Goal: Task Accomplishment & Management: Use online tool/utility

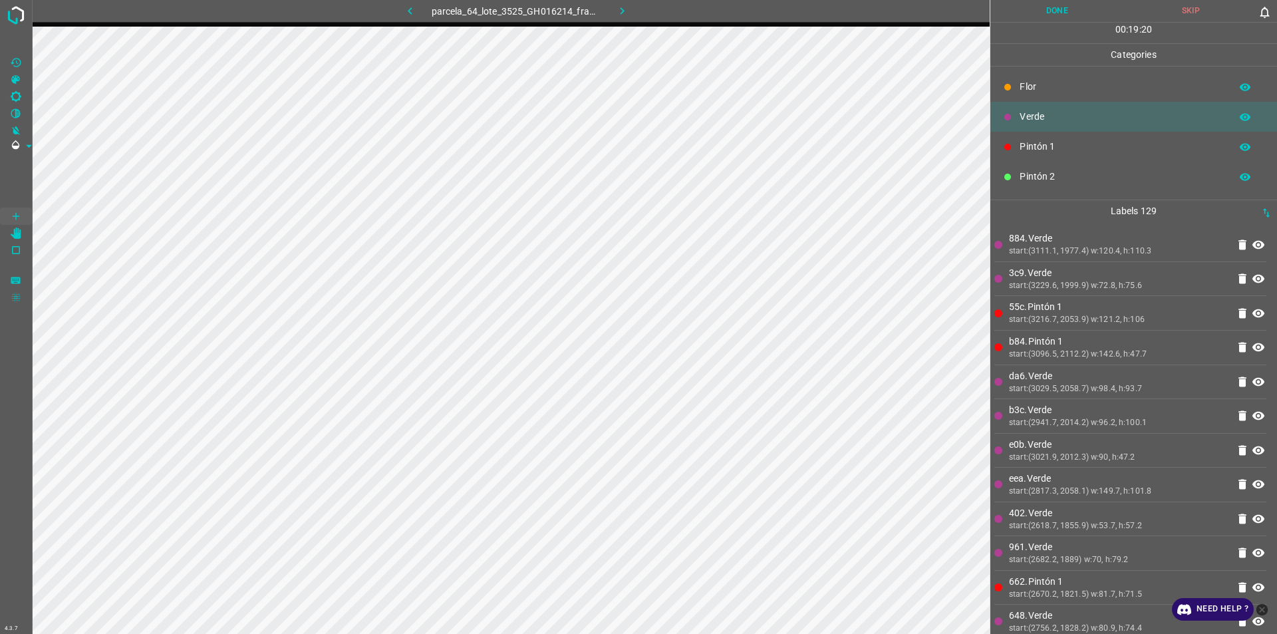
click at [0, 593] on div at bounding box center [16, 317] width 33 height 634
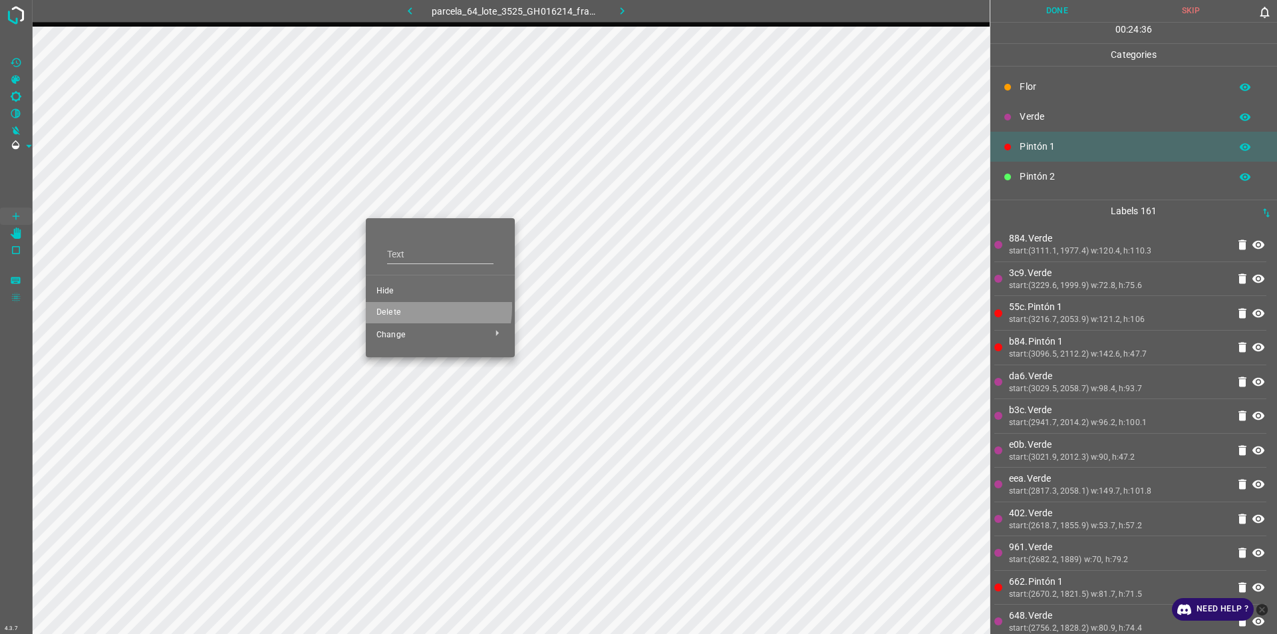
click at [412, 307] on span "Delete" at bounding box center [440, 313] width 128 height 12
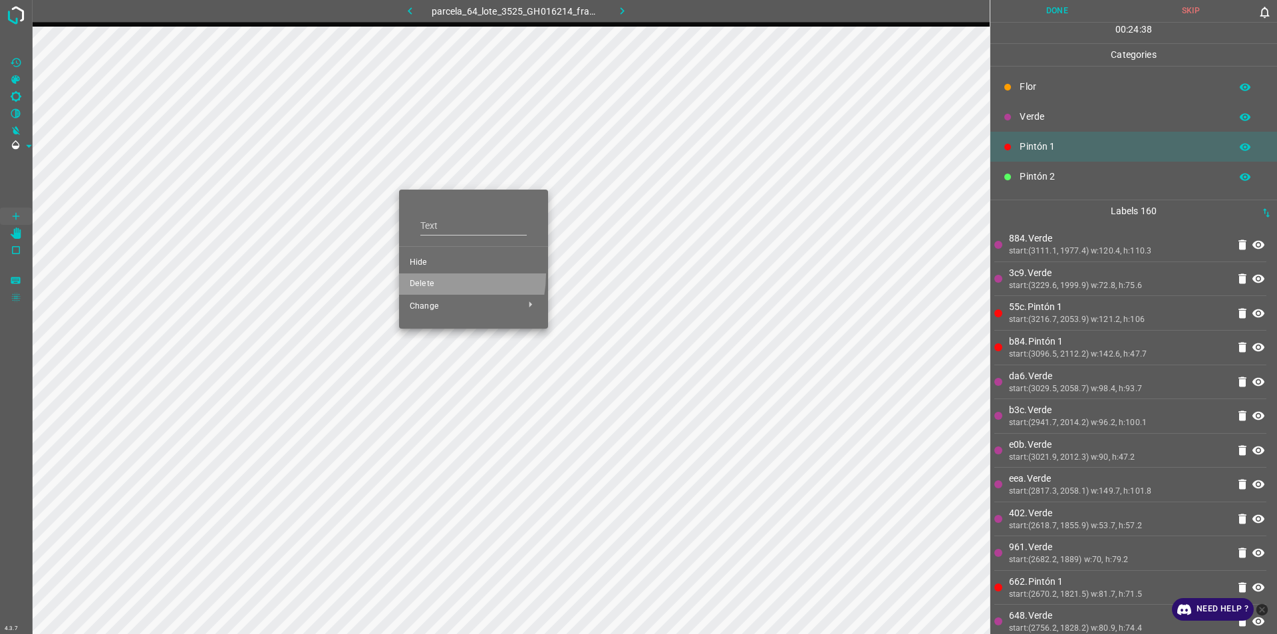
click at [424, 274] on li "Delete" at bounding box center [473, 283] width 149 height 21
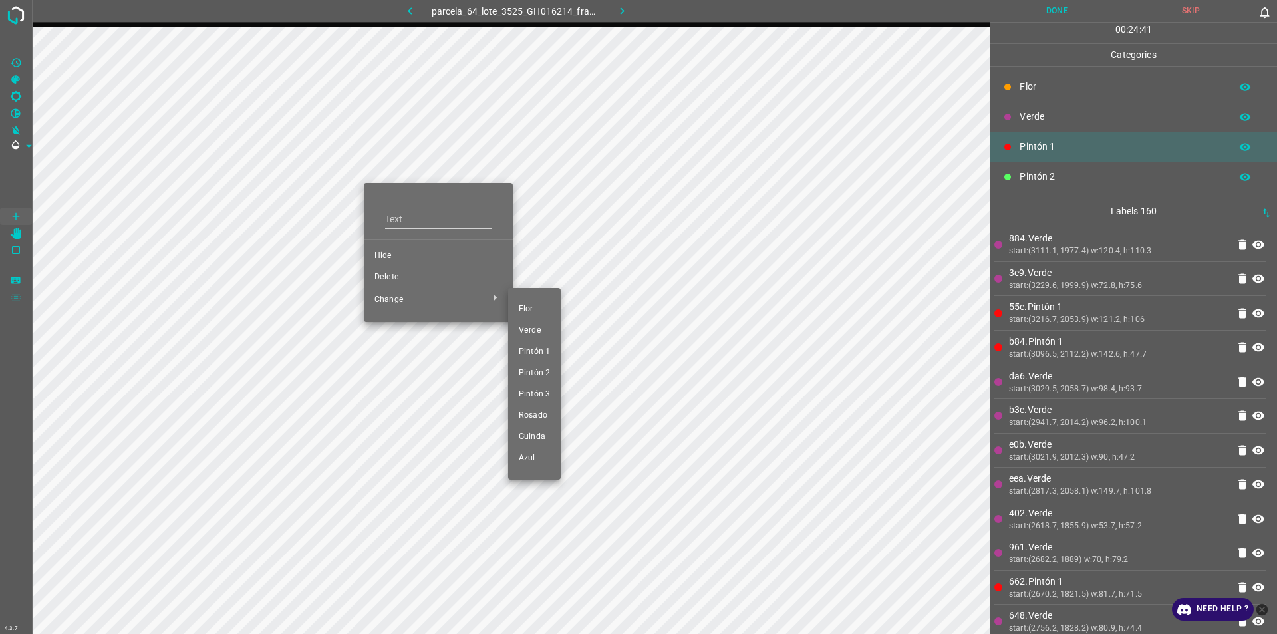
click at [410, 277] on div at bounding box center [638, 317] width 1277 height 634
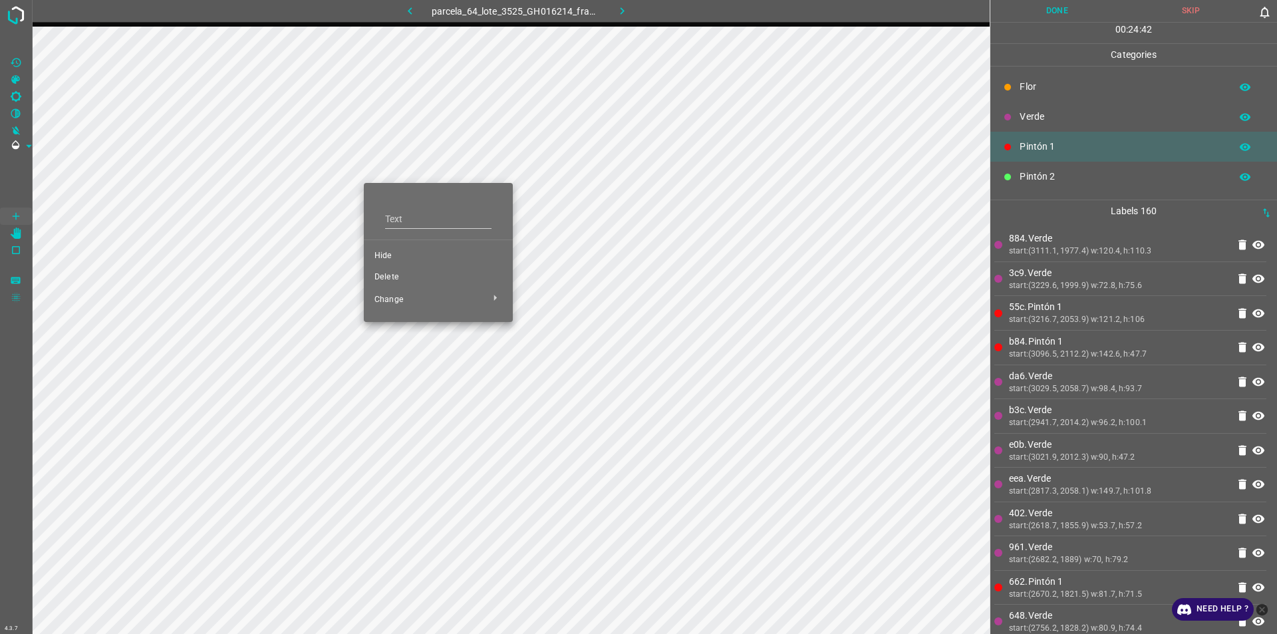
click at [376, 271] on li "Delete" at bounding box center [438, 277] width 149 height 21
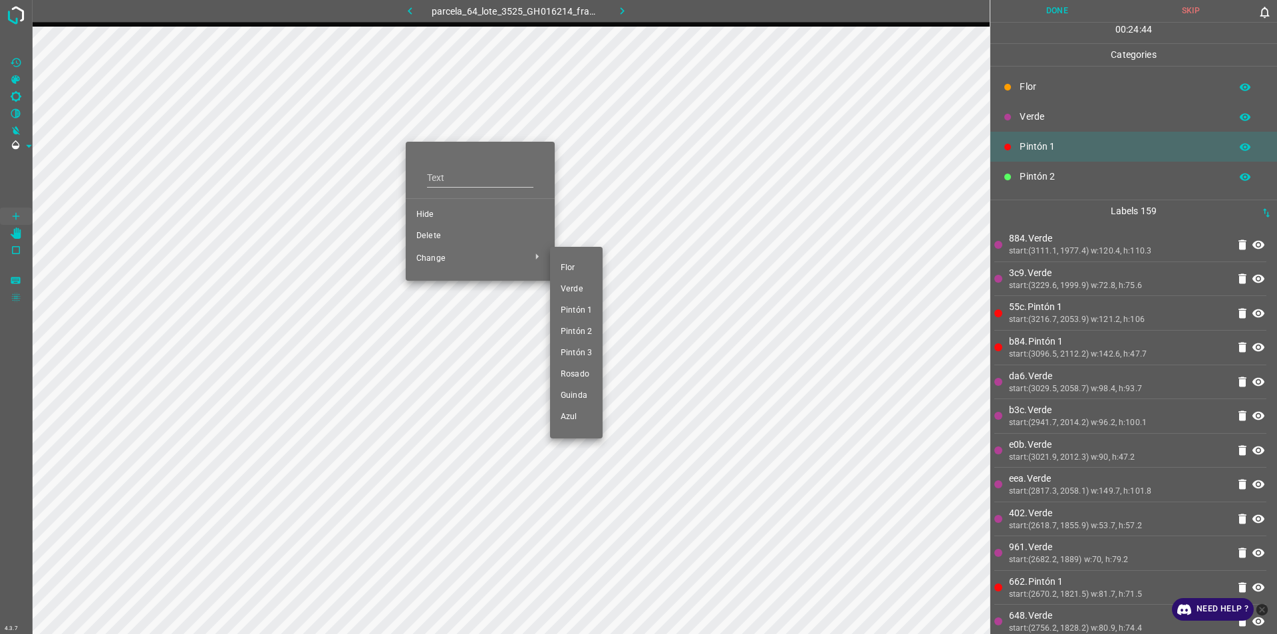
click at [443, 243] on div at bounding box center [638, 317] width 1277 height 634
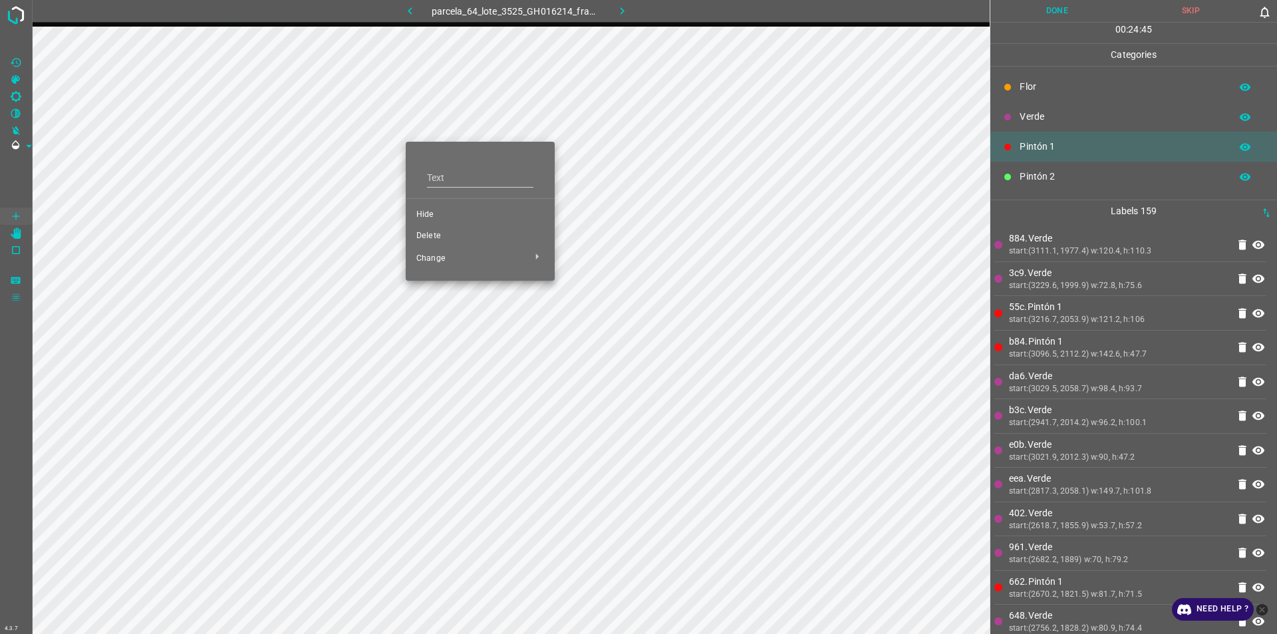
click at [412, 234] on li "Delete" at bounding box center [480, 235] width 149 height 21
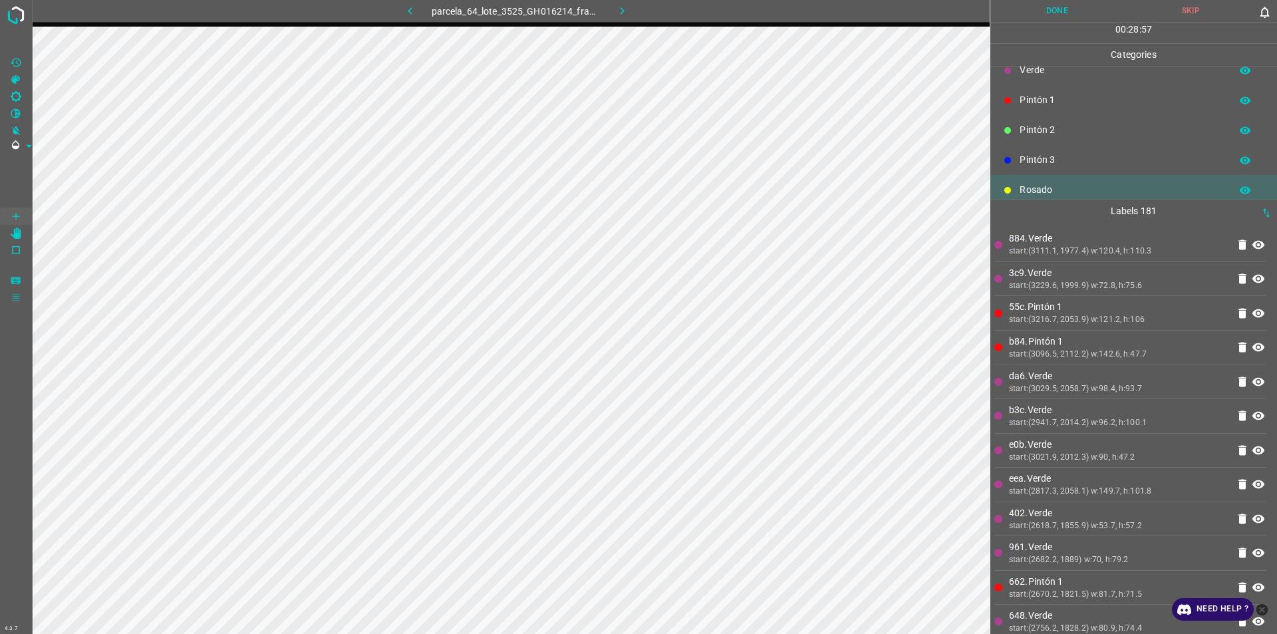
scroll to position [66, 0]
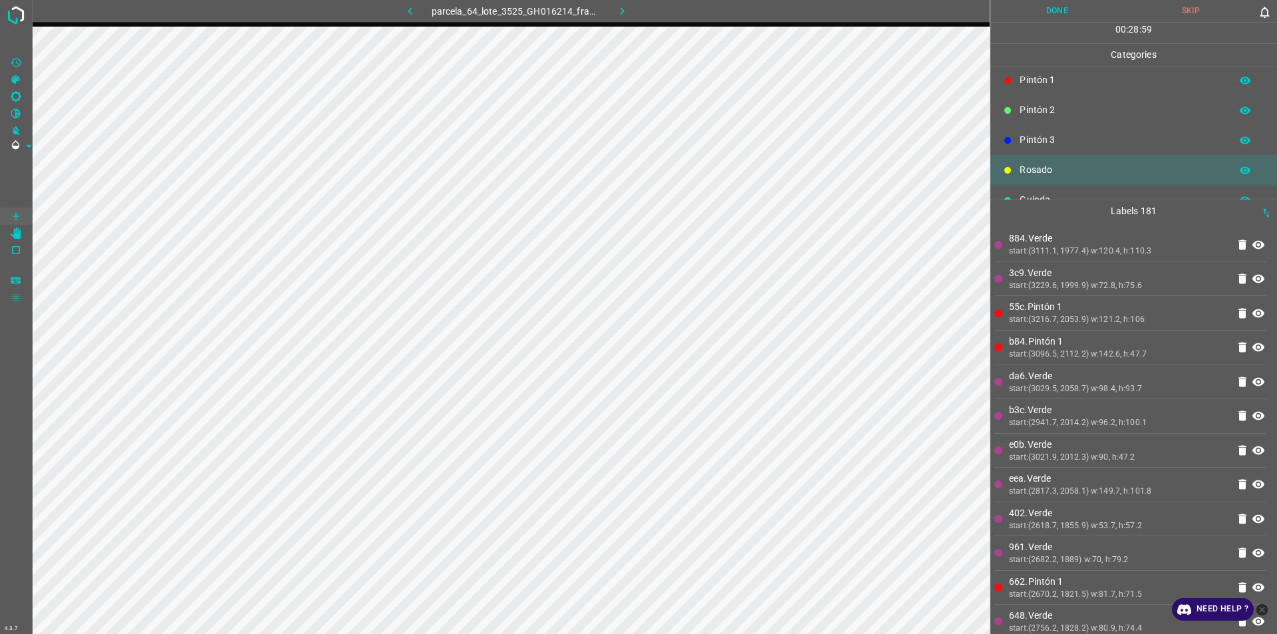
click at [1044, 140] on p "Pintón 3" at bounding box center [1121, 140] width 204 height 14
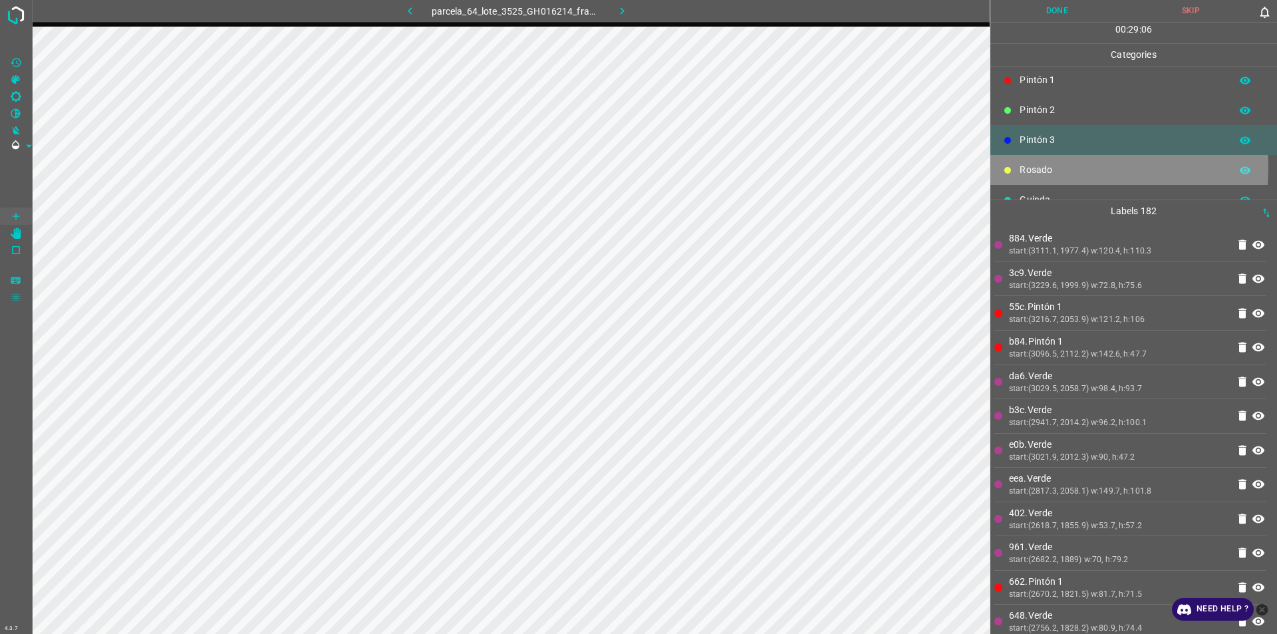
click at [1039, 168] on p "Rosado" at bounding box center [1121, 170] width 204 height 14
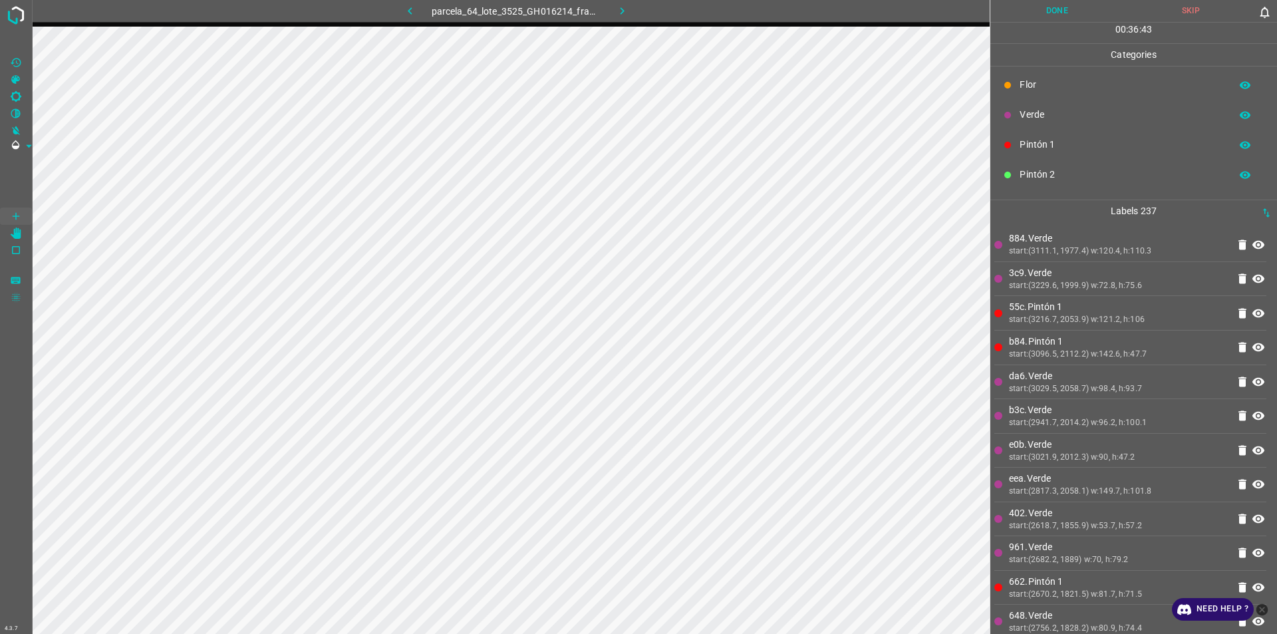
scroll to position [0, 0]
click at [1076, 146] on p "Pintón 1" at bounding box center [1121, 147] width 204 height 14
click at [1061, 2] on button "Done" at bounding box center [1057, 11] width 134 height 22
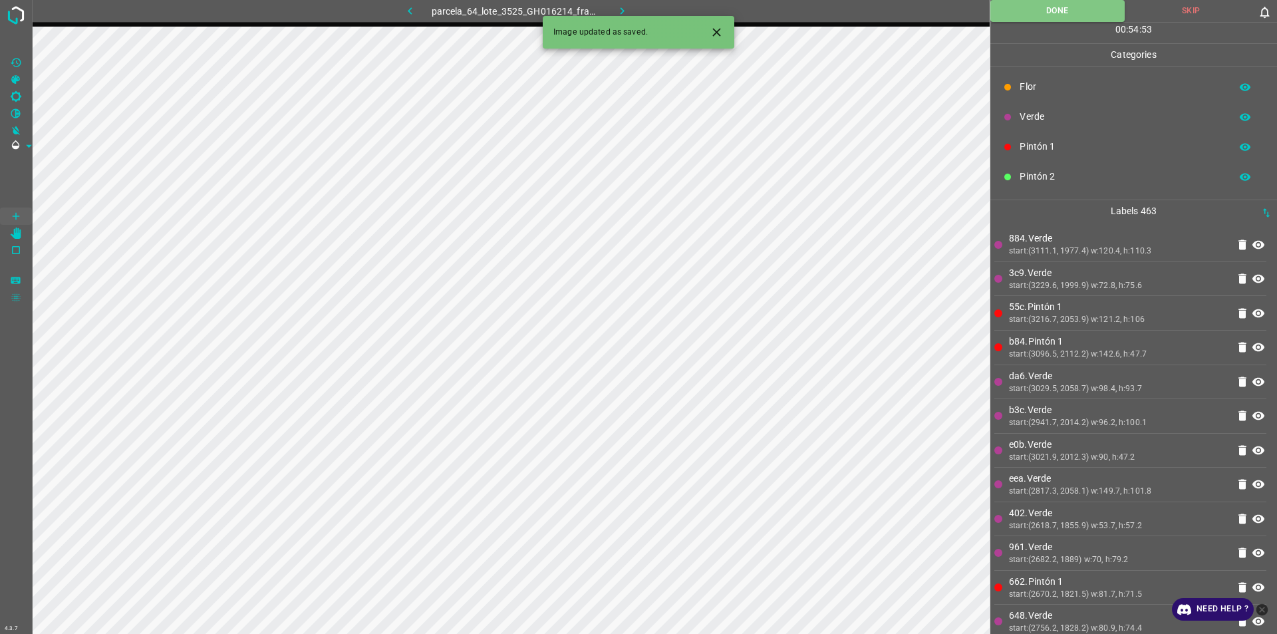
click at [628, 5] on icon "button" at bounding box center [622, 11] width 14 height 14
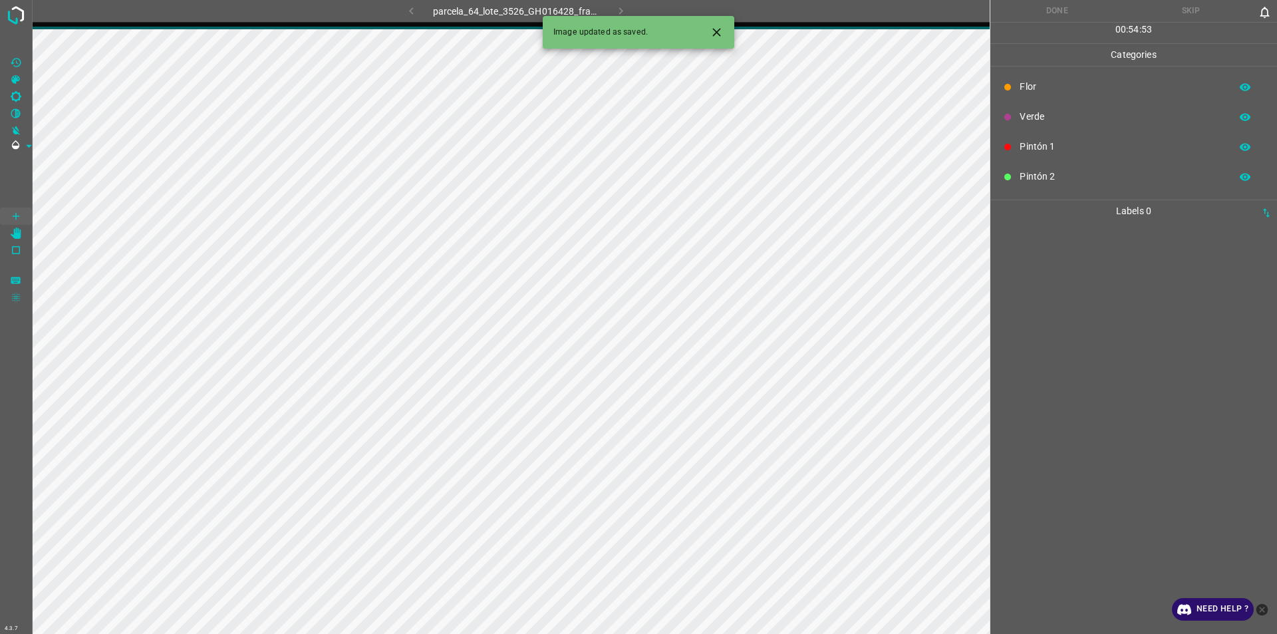
click at [719, 21] on button "Close" at bounding box center [716, 32] width 25 height 25
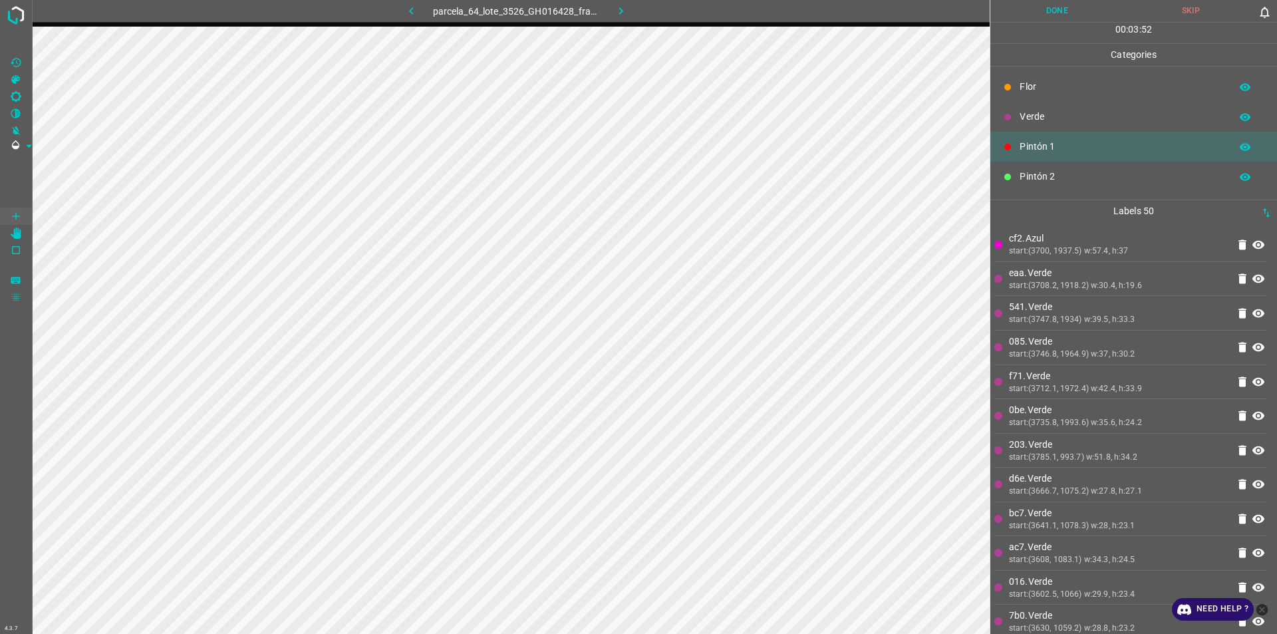
click at [1076, 185] on div "Pintón 2" at bounding box center [1133, 177] width 287 height 30
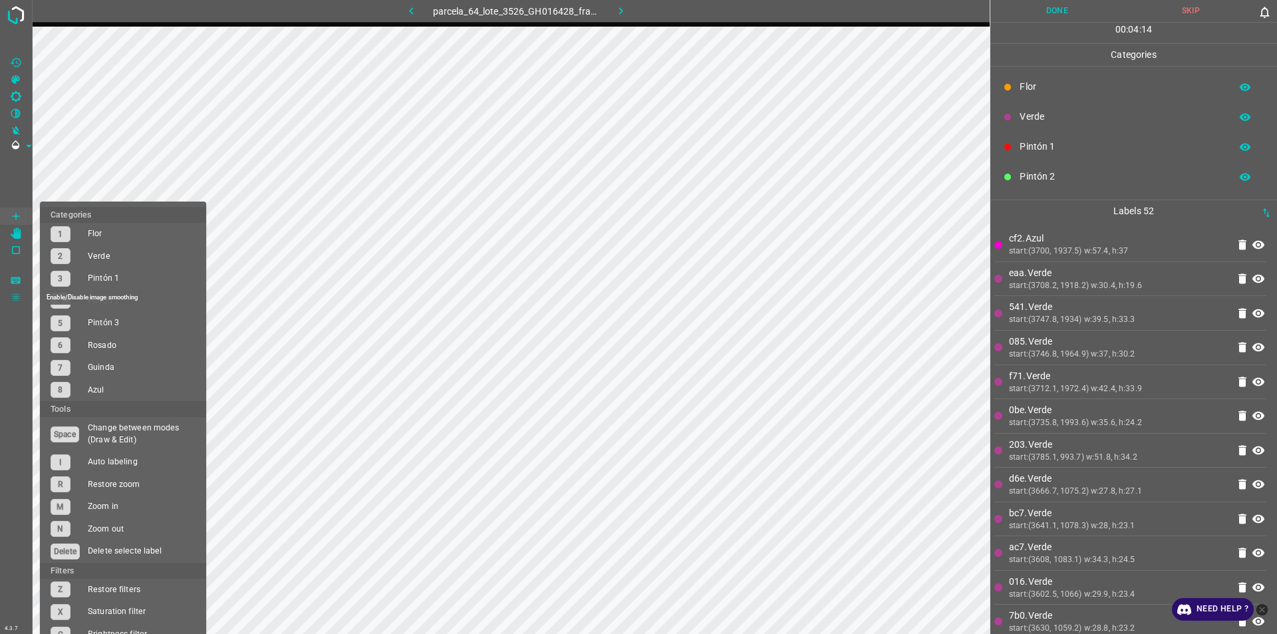
click at [15, 297] on icon "Enable/Disable image smoothing" at bounding box center [15, 297] width 9 height 9
click at [88, 213] on li "Categories" at bounding box center [123, 215] width 166 height 16
click at [8, 210] on Draw"] "[Space] Draw" at bounding box center [16, 215] width 32 height 17
click at [76, 208] on li "Categories" at bounding box center [123, 215] width 166 height 16
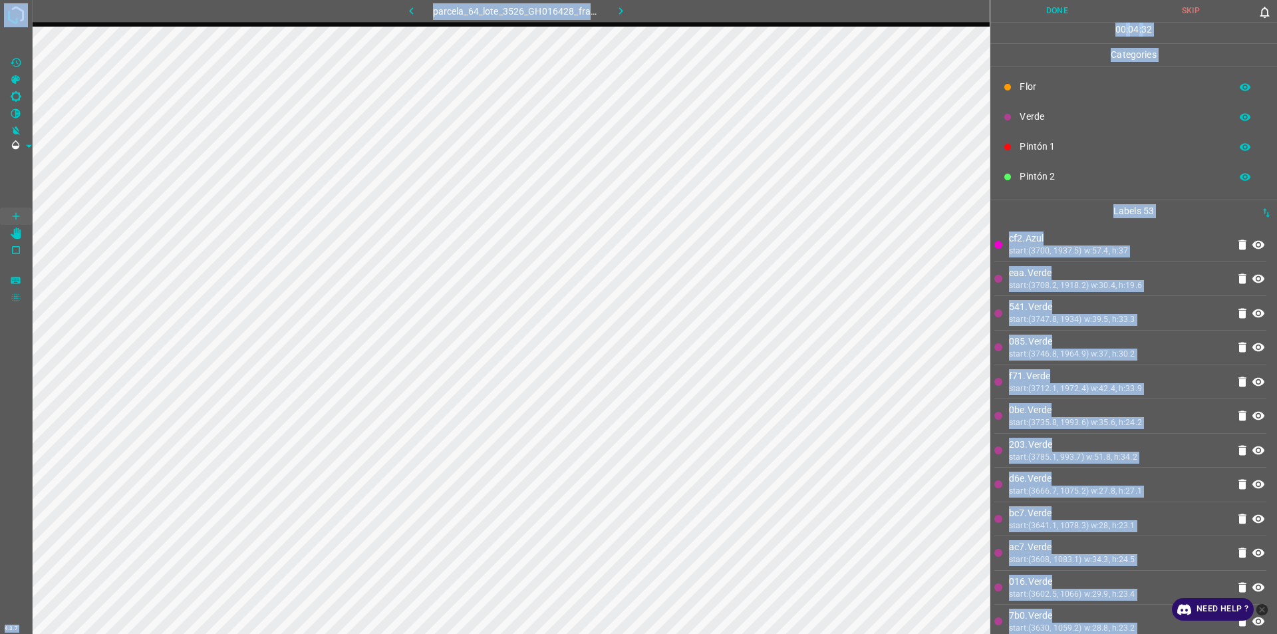
drag, startPoint x: 76, startPoint y: 208, endPoint x: 170, endPoint y: 660, distance: 461.0
click at [170, 633] on html "4.3.7 parcela_64_lote_3526_GH016428_frame_00039_37704.jpg Done Skip 0 00 : 04 :…" at bounding box center [638, 317] width 1277 height 634
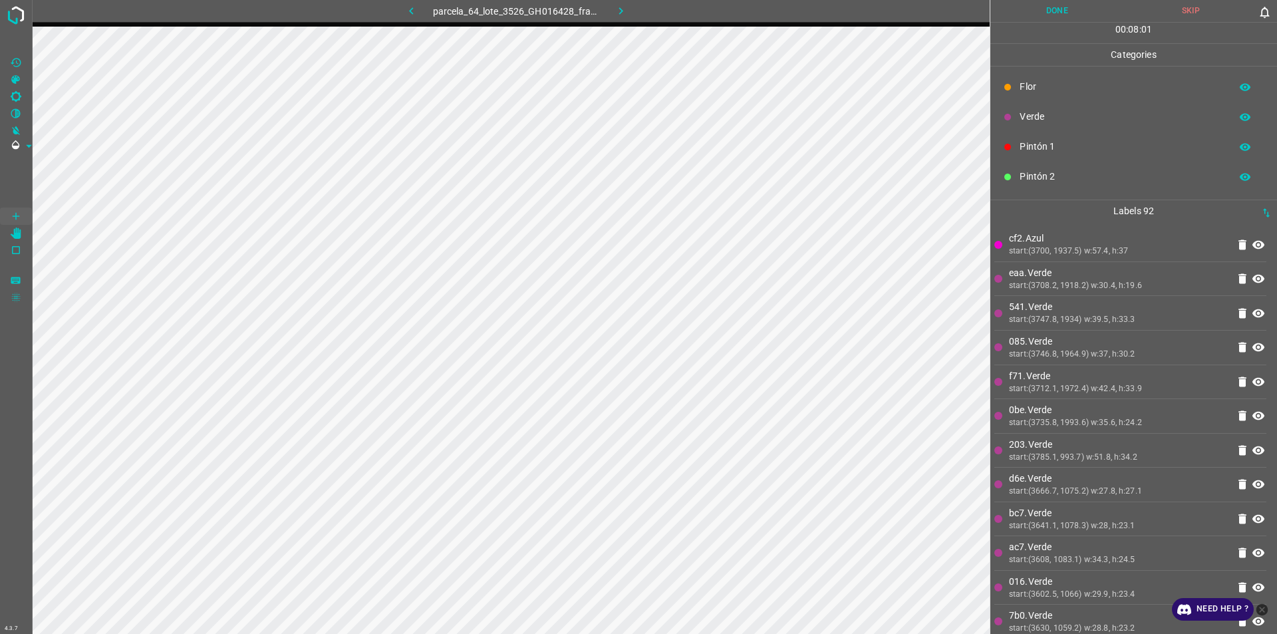
scroll to position [66, 0]
click at [1023, 140] on p "Pintón 3" at bounding box center [1121, 140] width 204 height 14
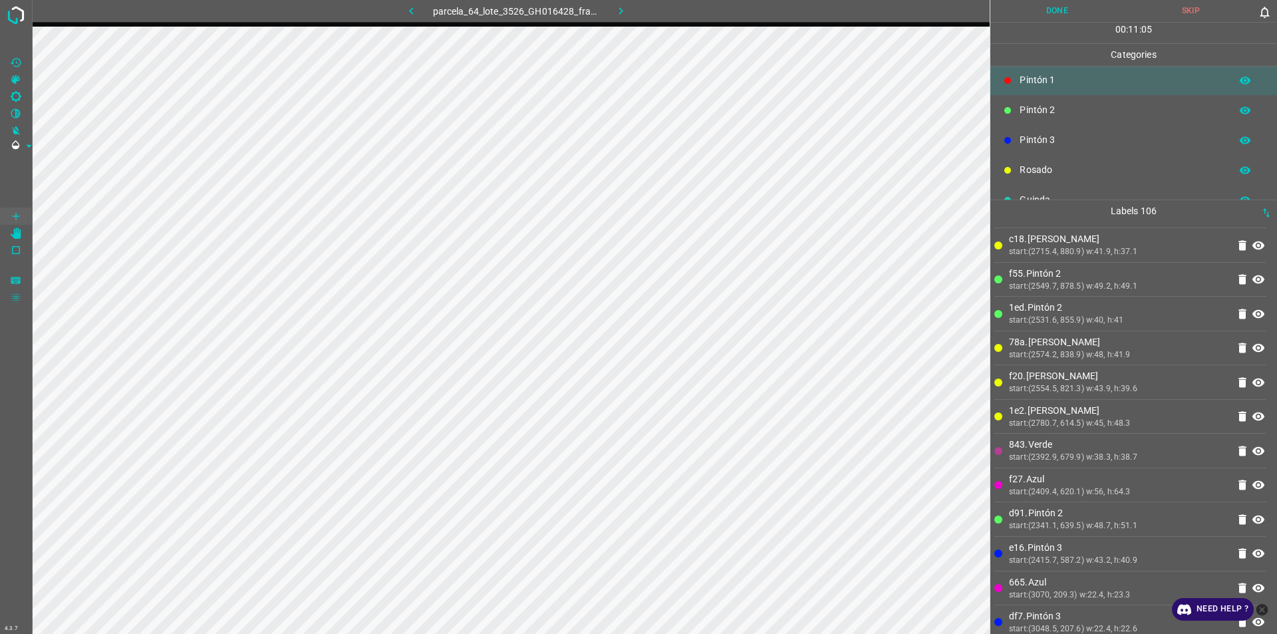
scroll to position [3230, 0]
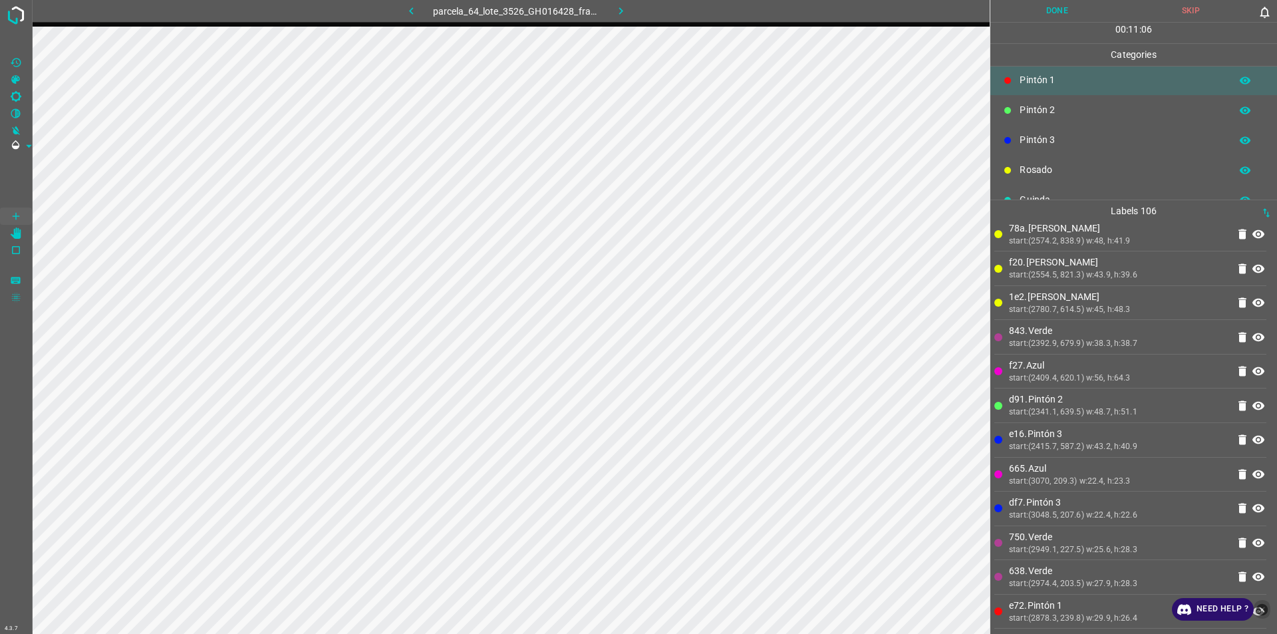
click at [1261, 610] on icon "close-help" at bounding box center [1262, 609] width 12 height 12
click at [1074, 13] on button "Done" at bounding box center [1057, 11] width 134 height 22
click at [620, 13] on icon "button" at bounding box center [620, 10] width 4 height 7
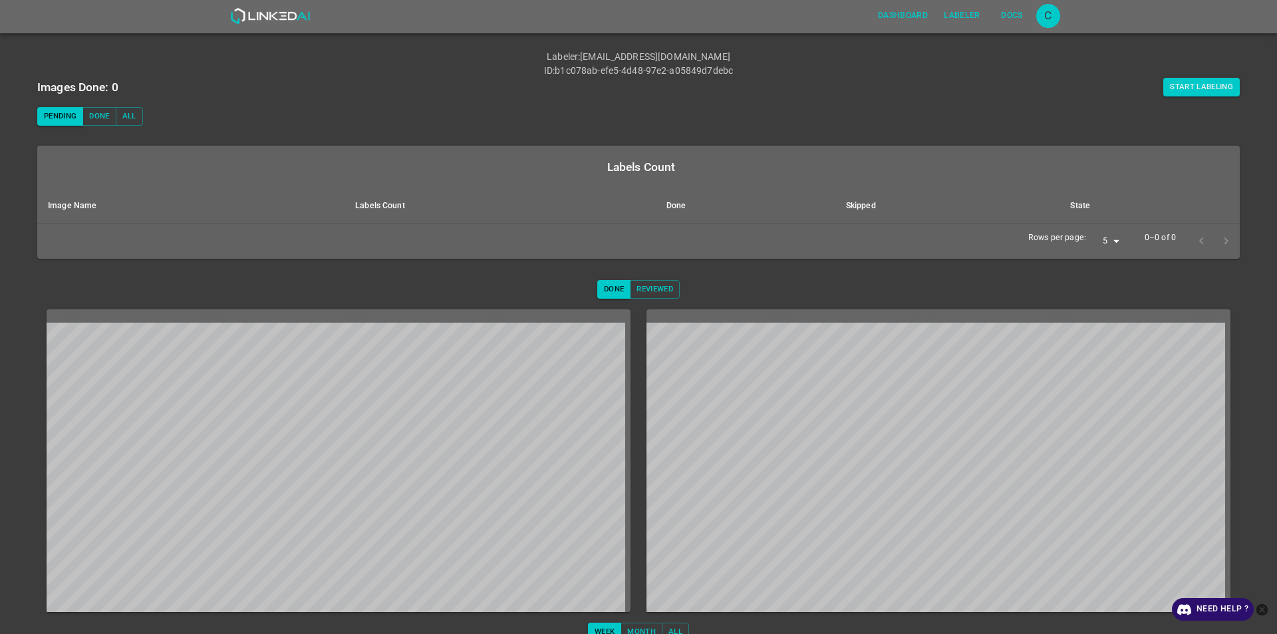
scroll to position [57, 0]
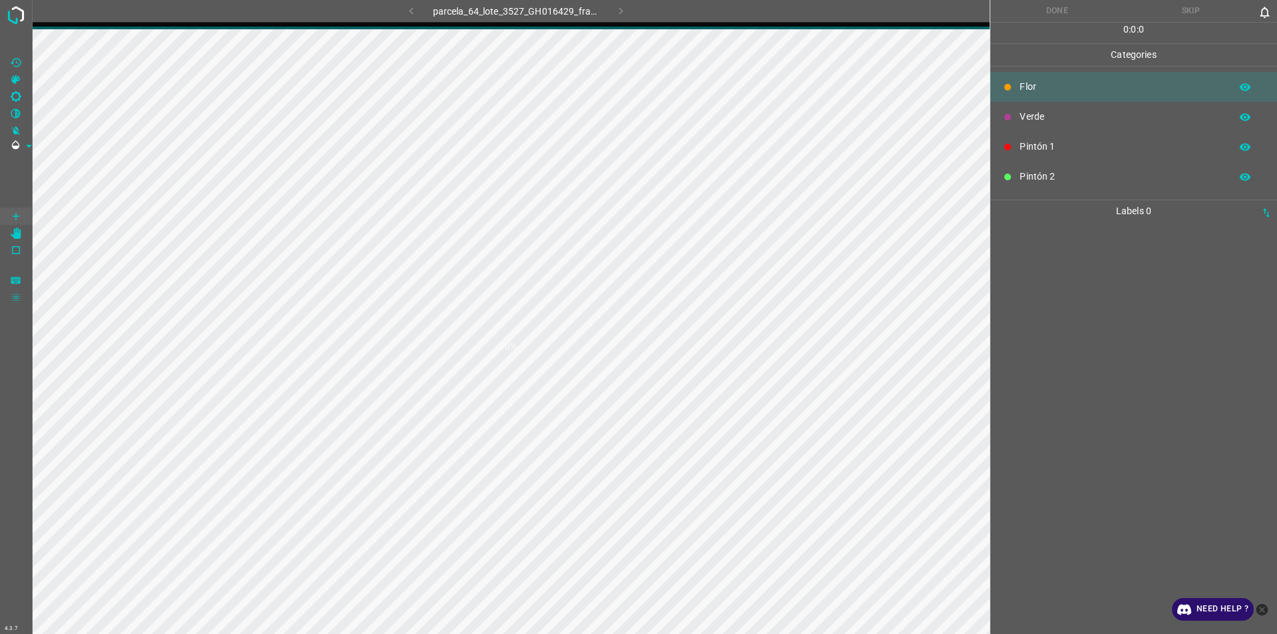
click at [515, 349] on h1 "0%" at bounding box center [511, 346] width 12 height 14
click at [505, 356] on div "0%" at bounding box center [510, 346] width 957 height 634
drag, startPoint x: 527, startPoint y: 281, endPoint x: 527, endPoint y: 315, distance: 34.6
click at [527, 285] on div "0%" at bounding box center [510, 346] width 957 height 634
click at [1260, 610] on icon "close-help" at bounding box center [1262, 609] width 12 height 12
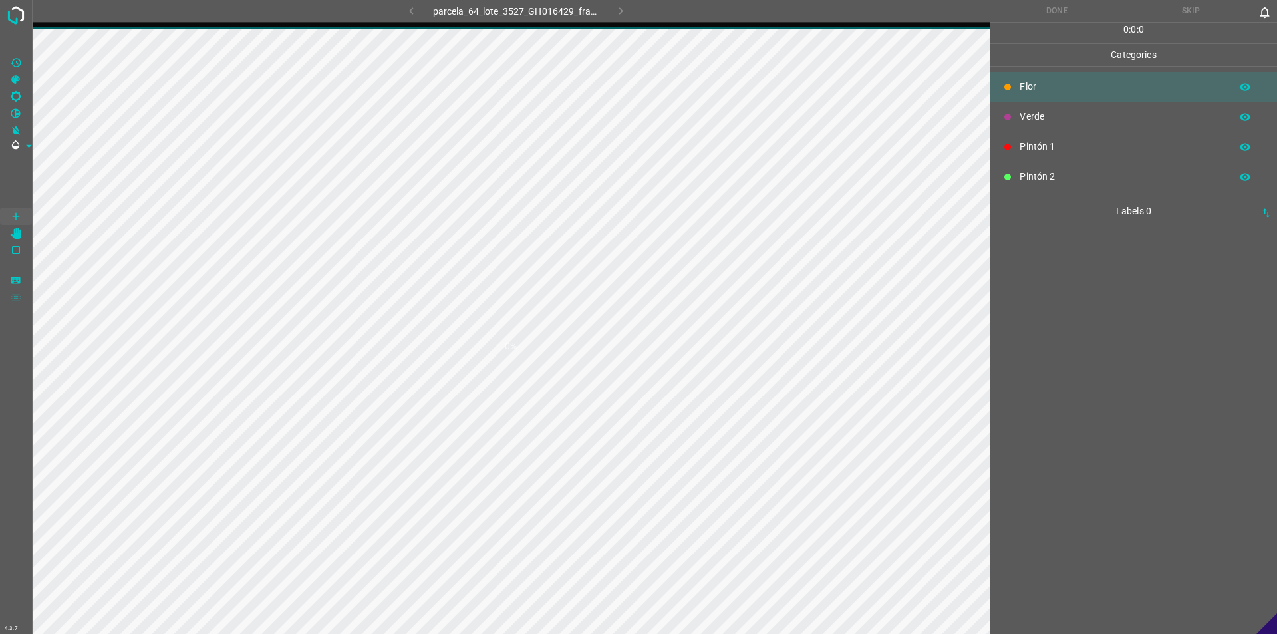
click at [318, 633] on div "0%" at bounding box center [510, 346] width 957 height 634
